Goal: Task Accomplishment & Management: Manage account settings

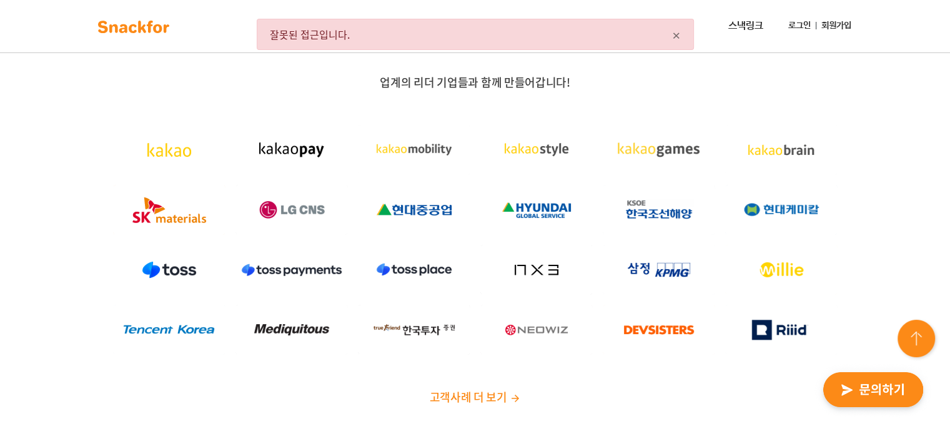
click at [687, 40] on div "× 잘못된 접근입니다." at bounding box center [475, 34] width 437 height 31
click at [676, 33] on span "×" at bounding box center [676, 34] width 9 height 22
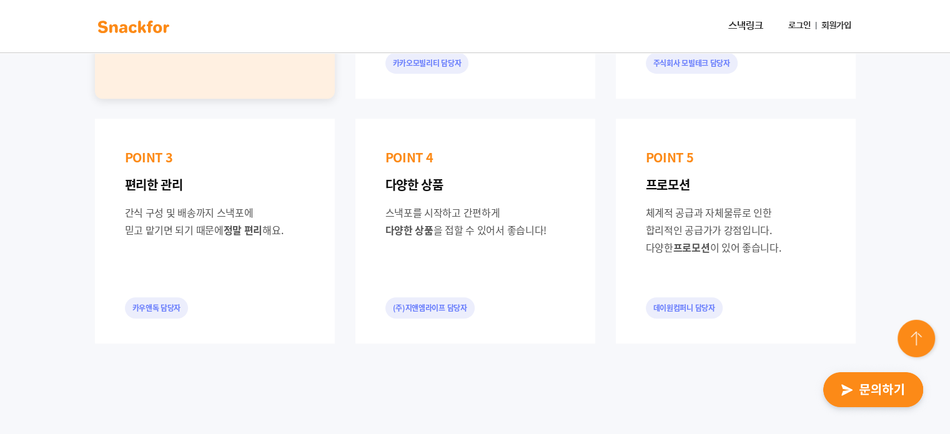
scroll to position [729, 0]
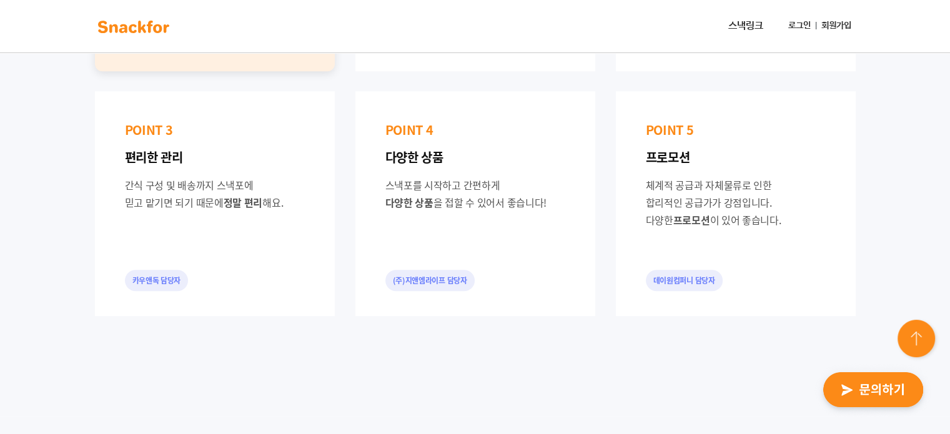
click at [136, 27] on img at bounding box center [133, 27] width 79 height 20
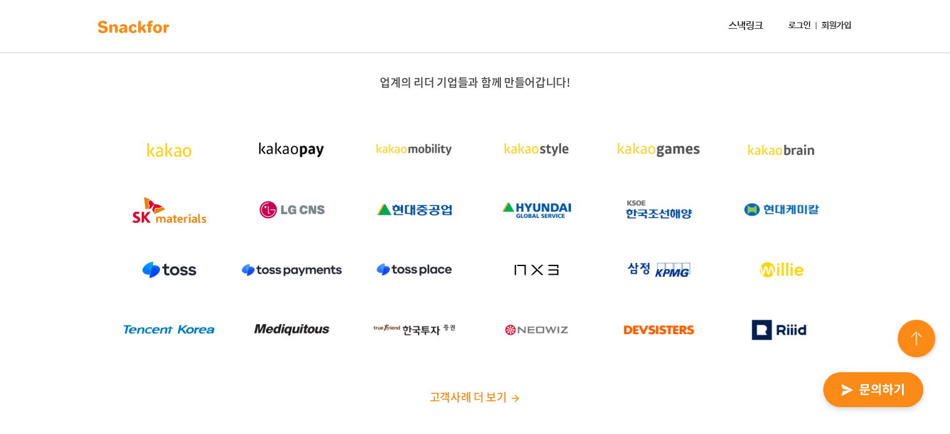
click at [793, 23] on link "로그인" at bounding box center [800, 25] width 32 height 23
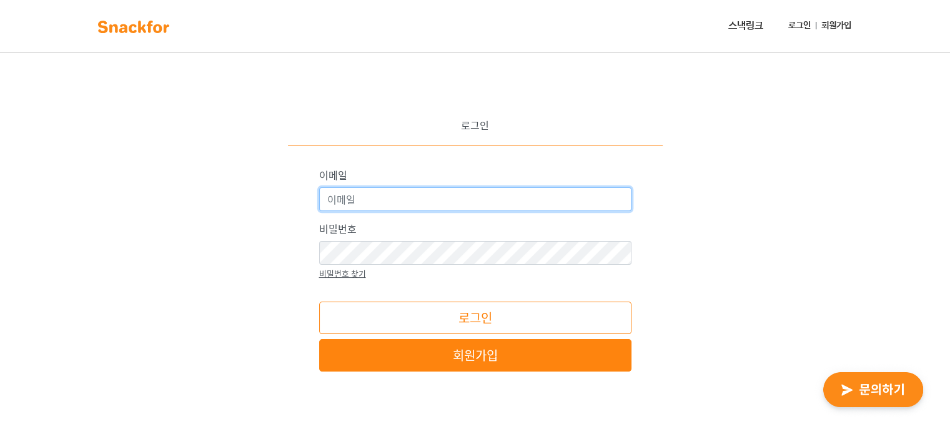
click at [406, 201] on input "이메일" at bounding box center [475, 199] width 312 height 24
type input "hayun1106@intherapeutics.com"
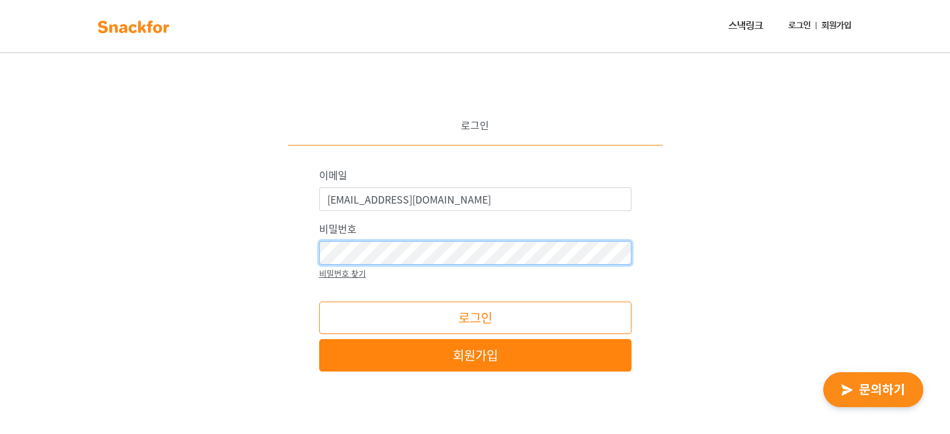
click at [319, 302] on button "로그인" at bounding box center [475, 318] width 312 height 32
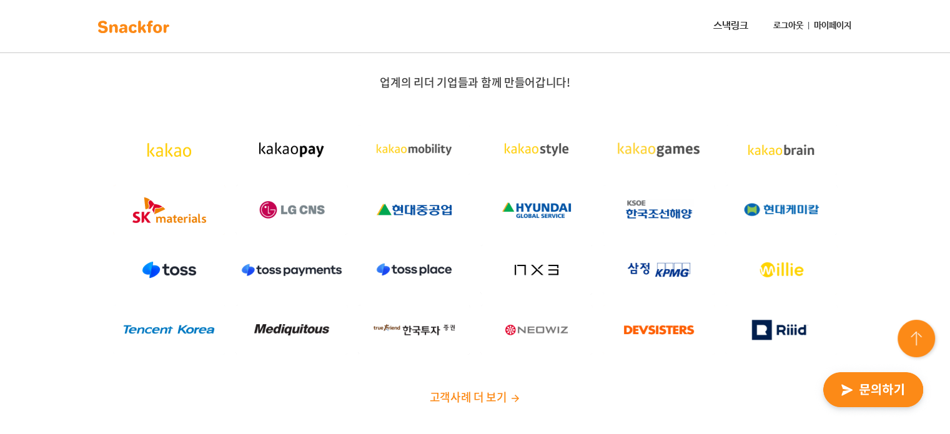
click at [837, 26] on link "마이페이지" at bounding box center [832, 25] width 47 height 23
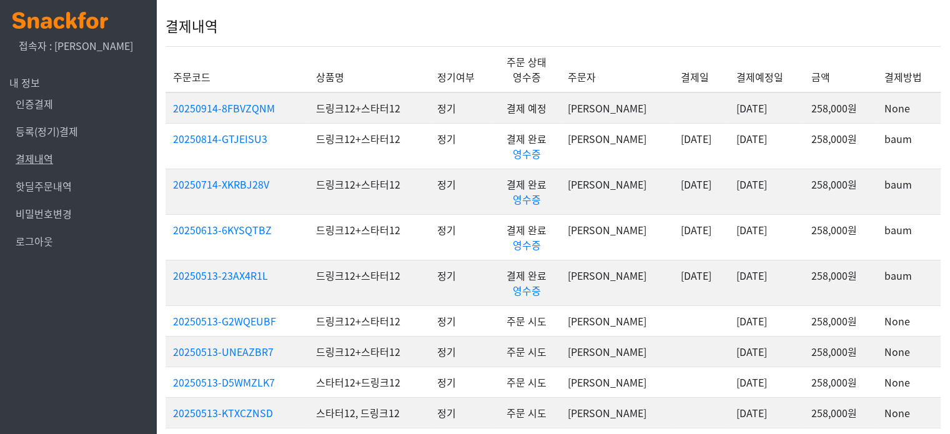
click at [47, 156] on link "결제내역" at bounding box center [34, 158] width 37 height 15
click at [51, 132] on link "등록(정기)결제" at bounding box center [47, 131] width 62 height 15
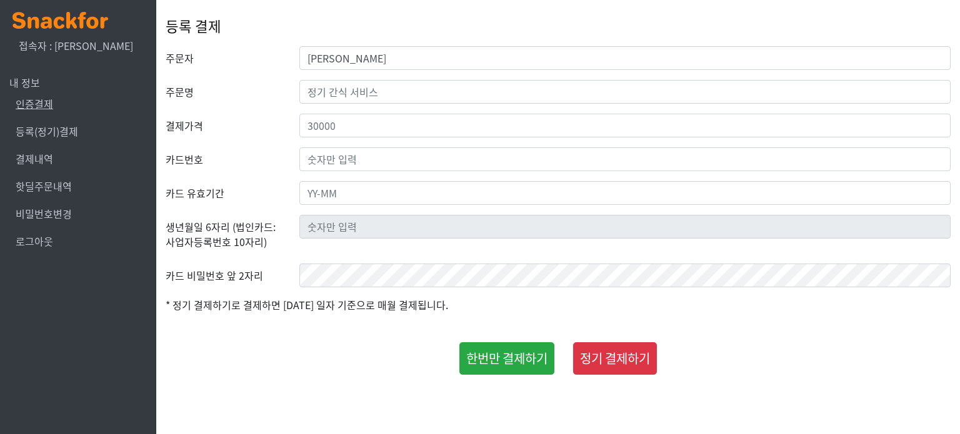
click at [34, 102] on link "인증결제" at bounding box center [34, 103] width 37 height 15
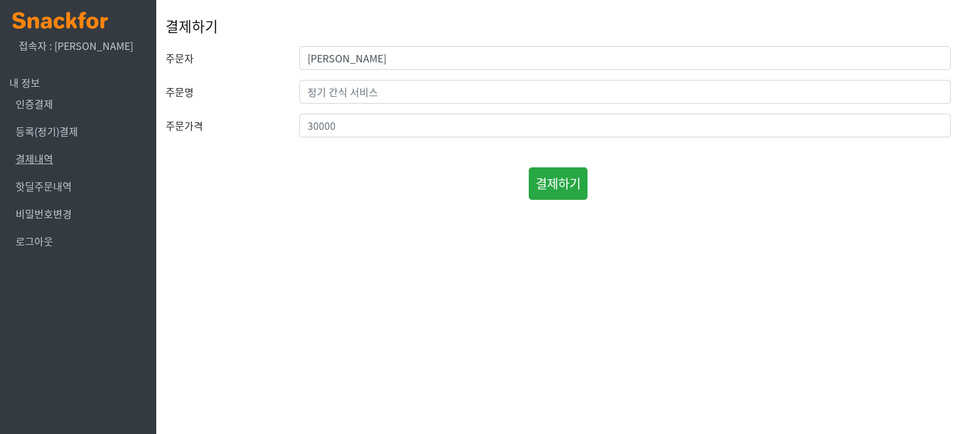
click at [34, 160] on link "결제내역" at bounding box center [34, 158] width 37 height 15
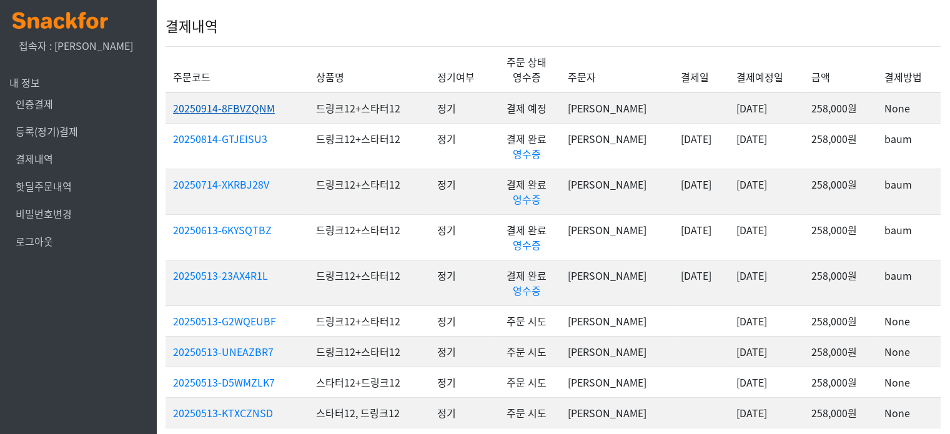
click at [252, 105] on link "20250914-8FBVZQNM" at bounding box center [224, 108] width 102 height 15
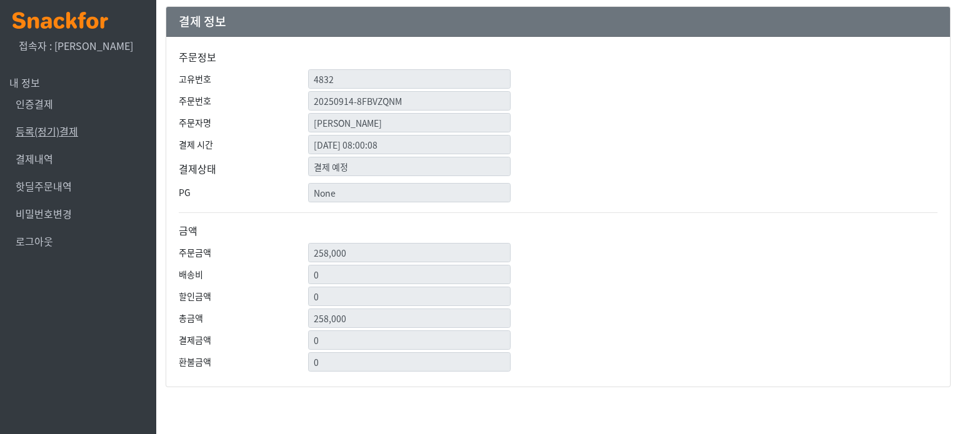
click at [45, 124] on link "등록(정기)결제" at bounding box center [47, 131] width 62 height 15
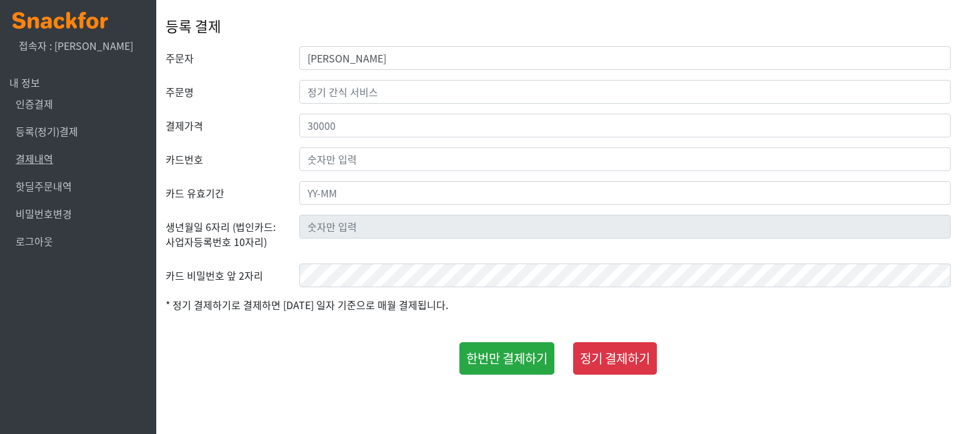
click at [38, 158] on link "결제내역" at bounding box center [34, 158] width 37 height 15
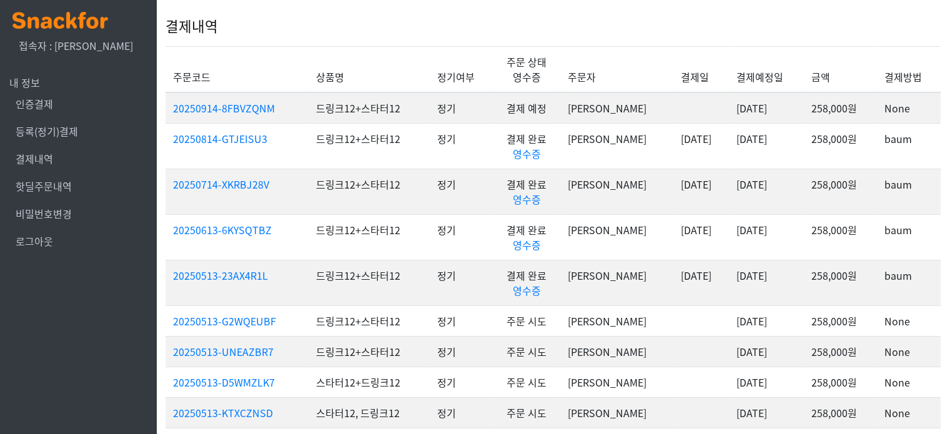
click at [67, 24] on img at bounding box center [60, 20] width 96 height 17
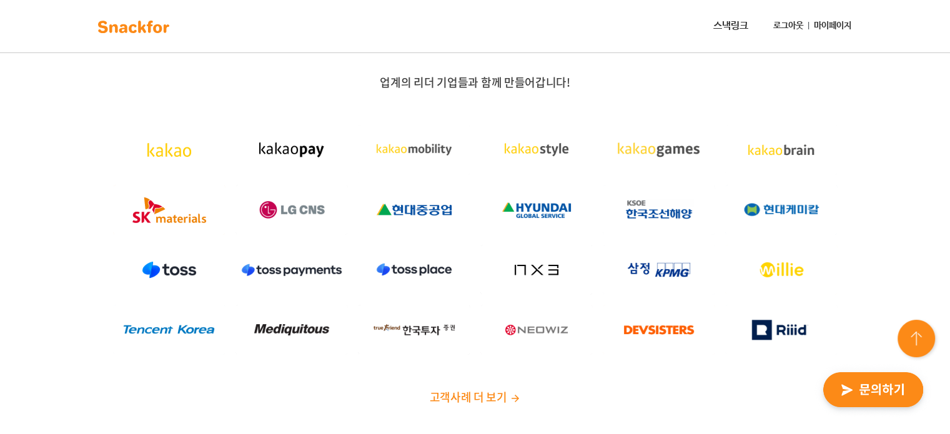
click at [788, 25] on link "로그아웃" at bounding box center [789, 25] width 40 height 23
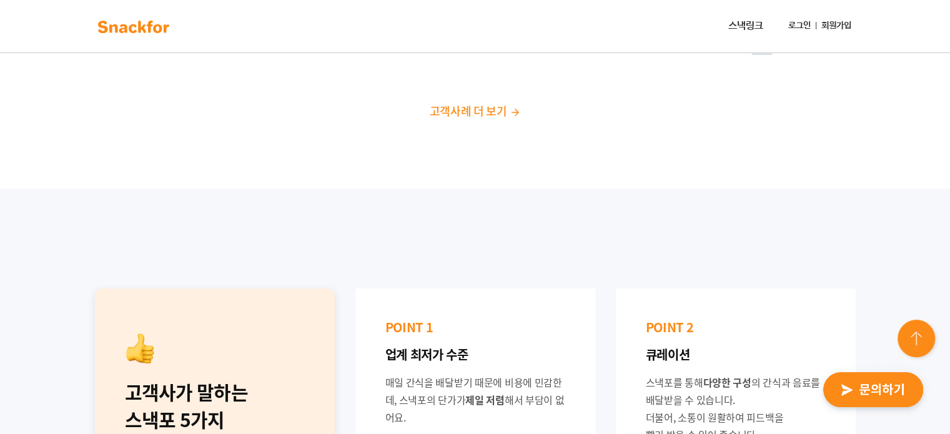
scroll to position [416, 0]
